Goal: Check status: Check status

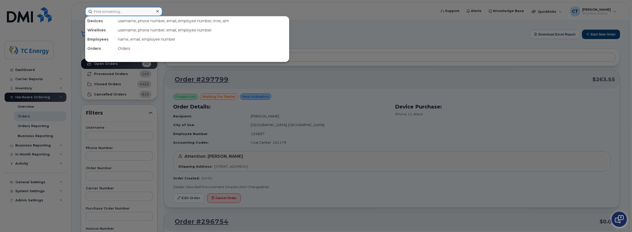
click at [108, 13] on input at bounding box center [123, 11] width 77 height 9
paste input "4038357304"
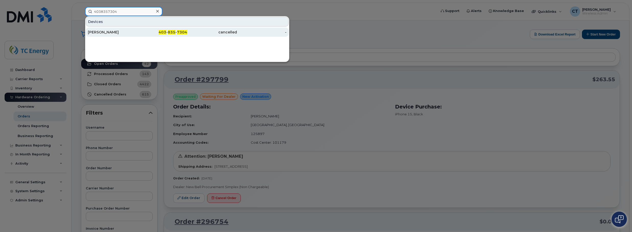
type input "4038357304"
click at [128, 31] on div "[PERSON_NAME]" at bounding box center [113, 32] width 50 height 5
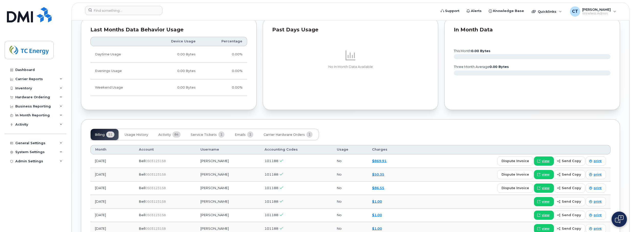
scroll to position [434, 0]
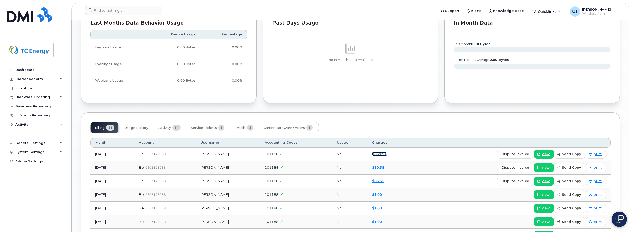
click at [376, 153] on link "$869.91" at bounding box center [379, 154] width 15 height 4
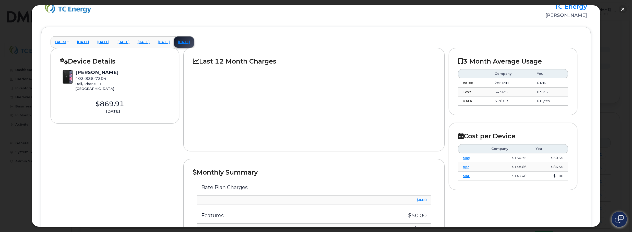
scroll to position [0, 0]
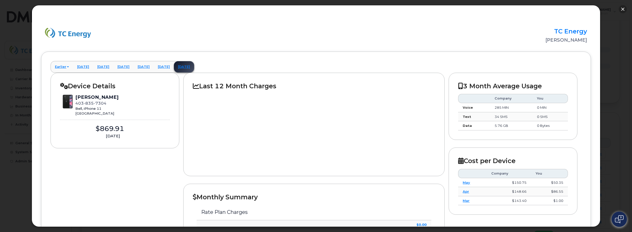
click at [621, 8] on button "button" at bounding box center [622, 9] width 8 height 8
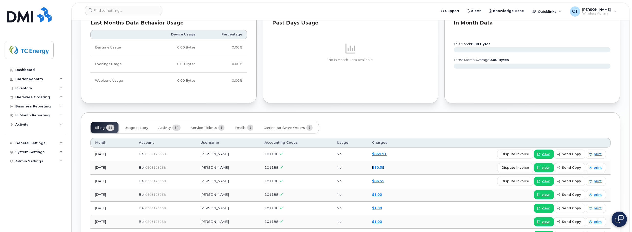
click at [378, 167] on link "$50.35" at bounding box center [378, 167] width 12 height 4
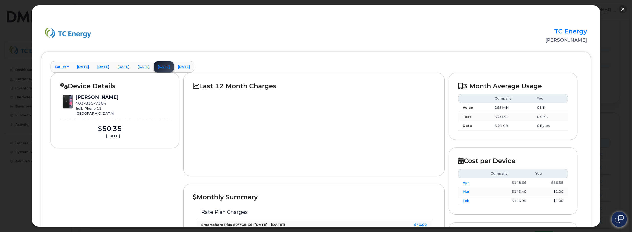
click at [623, 11] on button "button" at bounding box center [622, 9] width 8 height 8
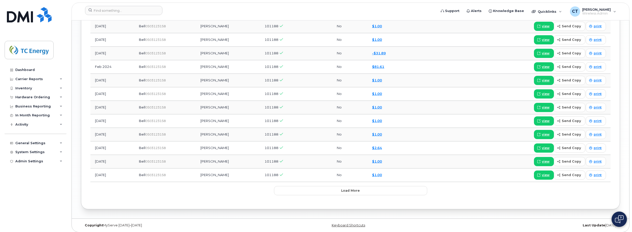
scroll to position [740, 0]
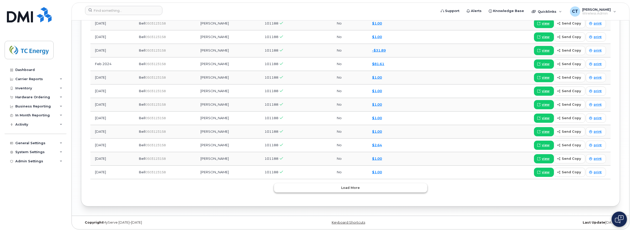
click at [381, 190] on button "Load more" at bounding box center [350, 187] width 153 height 9
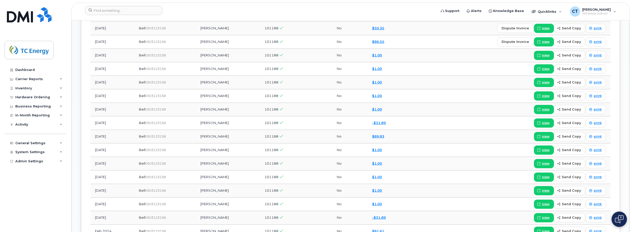
scroll to position [536, 0]
